Goal: Task Accomplishment & Management: Manage account settings

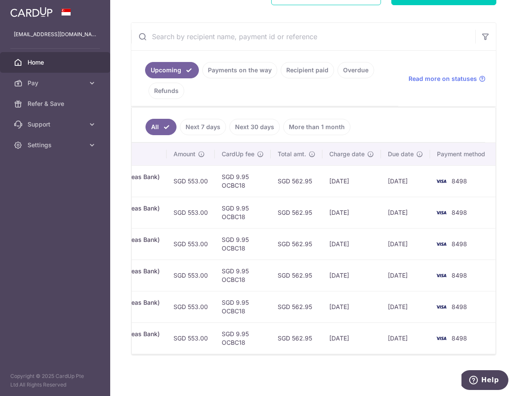
scroll to position [0, 266]
click at [77, 173] on aside "upali170354@gmail.com Home Pay Payments Recipients Cards Refer & Save Support F…" at bounding box center [55, 198] width 110 height 396
click at [71, 263] on aside "upali170354@gmail.com Home Pay Payments Recipients Cards Refer & Save Support F…" at bounding box center [55, 198] width 110 height 396
click at [33, 145] on span "Settings" at bounding box center [56, 145] width 57 height 9
click at [48, 187] on span "Logout" at bounding box center [56, 186] width 57 height 9
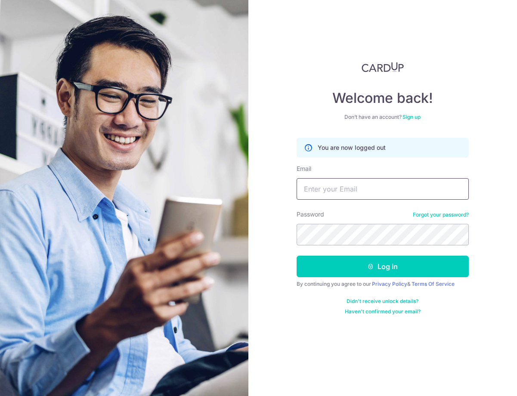
click at [350, 189] on input "Email" at bounding box center [383, 189] width 172 height 22
type input "[EMAIL_ADDRESS][DOMAIN_NAME]"
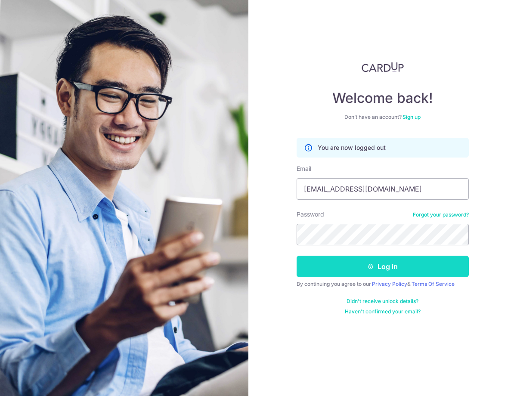
click at [353, 271] on button "Log in" at bounding box center [383, 267] width 172 height 22
